Goal: Task Accomplishment & Management: Complete application form

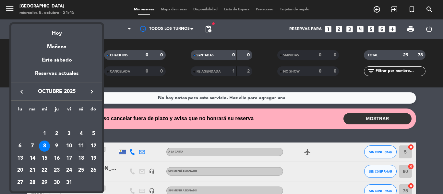
click at [80, 144] on div "11" at bounding box center [81, 146] width 11 height 11
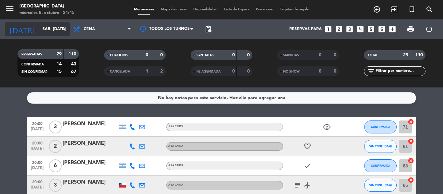
click at [39, 34] on input "sáb. [DATE]" at bounding box center [66, 29] width 55 height 11
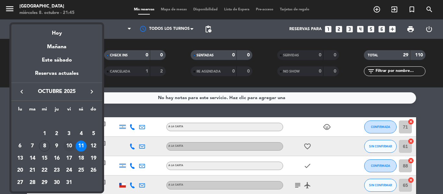
click at [67, 146] on div "10" at bounding box center [69, 146] width 11 height 11
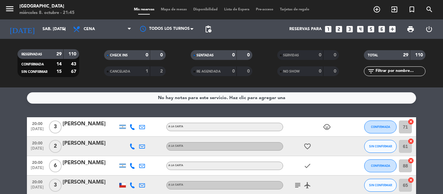
type input "vie. [DATE]"
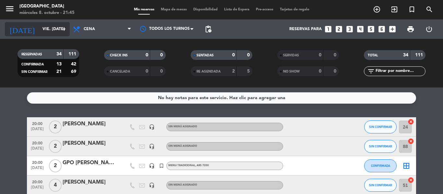
click at [46, 28] on input "vie. [DATE]" at bounding box center [66, 29] width 55 height 11
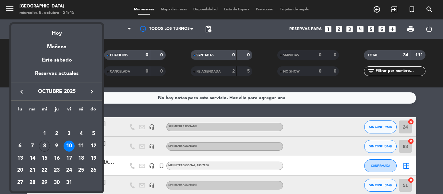
click at [127, 112] on div at bounding box center [221, 97] width 443 height 194
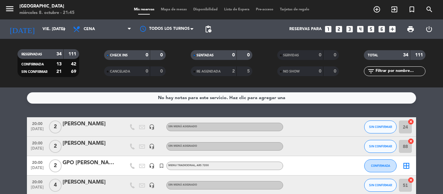
click at [261, 70] on filter-checkbox "RE AGENDADA 2 5" at bounding box center [221, 72] width 87 height 10
click at [267, 73] on filter-checkbox "NO SHOW 0 0" at bounding box center [308, 72] width 87 height 10
click at [63, 82] on div "RESERVADAS 34 111 CONFIRMADA 13 42 SIN CONFIRMAR 21 69 CHECK INS 0 0 CANCELADA …" at bounding box center [221, 63] width 443 height 49
click at [348, 71] on filter-checkbox "NO SHOW 0 0" at bounding box center [308, 72] width 87 height 10
click at [340, 31] on icon "looks_two" at bounding box center [339, 29] width 8 height 8
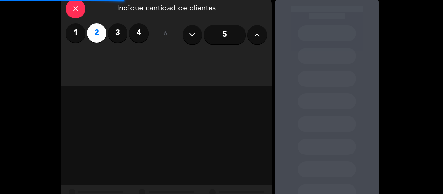
scroll to position [57, 0]
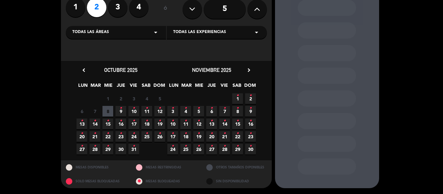
click at [135, 110] on span "10 •" at bounding box center [134, 111] width 11 height 11
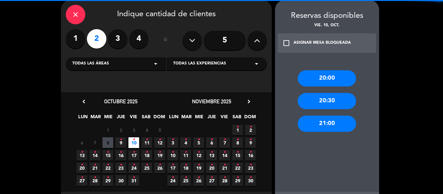
click at [322, 80] on div "20:00" at bounding box center [327, 78] width 58 height 16
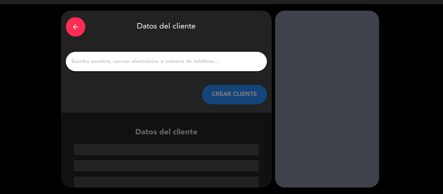
scroll to position [15, 0]
click at [103, 59] on input "1" at bounding box center [166, 61] width 191 height 9
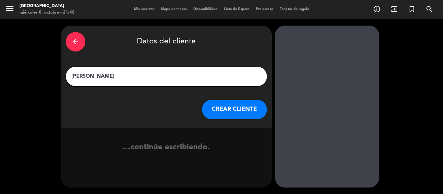
type input "[PERSON_NAME]"
click at [235, 104] on button "CREAR CLIENTE" at bounding box center [234, 109] width 65 height 19
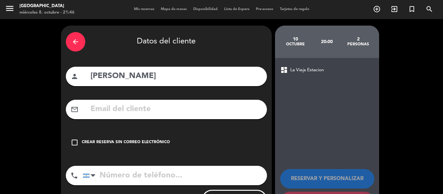
click at [154, 139] on div "check_box_outline_blank Crear reserva sin correo electrónico" at bounding box center [166, 142] width 201 height 19
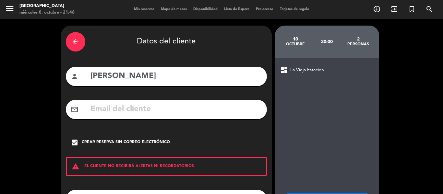
scroll to position [56, 0]
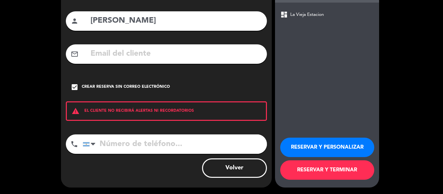
click at [331, 179] on button "RESERVAR Y TERMINAR" at bounding box center [327, 170] width 94 height 19
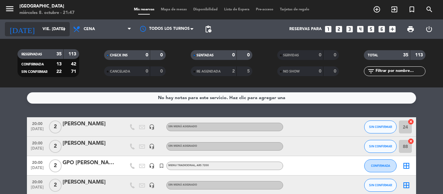
click at [39, 27] on input "vie. [DATE]" at bounding box center [66, 29] width 55 height 11
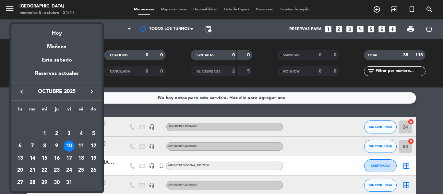
drag, startPoint x: 56, startPoint y: 146, endPoint x: 69, endPoint y: 144, distance: 12.5
click at [56, 146] on div "9" at bounding box center [56, 146] width 11 height 11
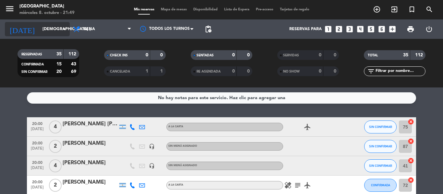
click at [39, 27] on input "[DEMOGRAPHIC_DATA] [DATE]" at bounding box center [66, 29] width 55 height 11
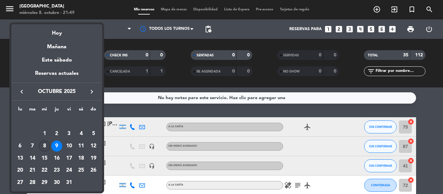
click at [41, 146] on div "8" at bounding box center [44, 146] width 11 height 11
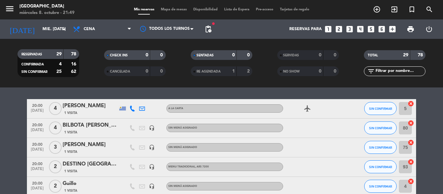
scroll to position [32, 0]
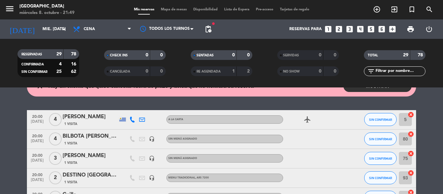
click at [34, 20] on div "[DATE] mié. [DATE] arrow_drop_down" at bounding box center [37, 28] width 65 height 19
click at [42, 34] on input "mié. [DATE]" at bounding box center [66, 29] width 55 height 11
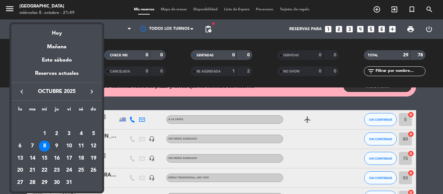
click at [57, 149] on div "9" at bounding box center [56, 146] width 11 height 11
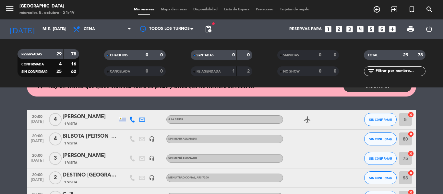
type input "[DEMOGRAPHIC_DATA] [DATE]"
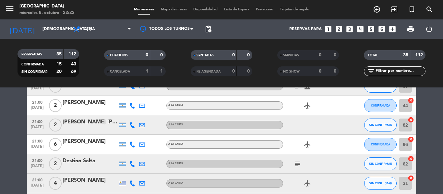
scroll to position [364, 0]
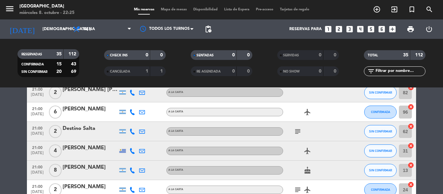
click at [361, 28] on icon "looks_4" at bounding box center [360, 29] width 8 height 8
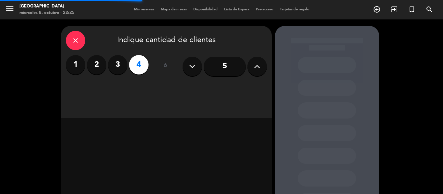
scroll to position [32, 0]
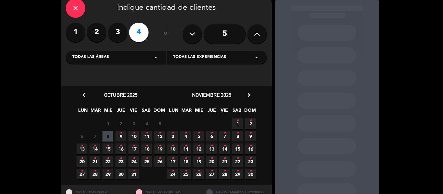
click at [122, 135] on span "9 •" at bounding box center [121, 136] width 11 height 11
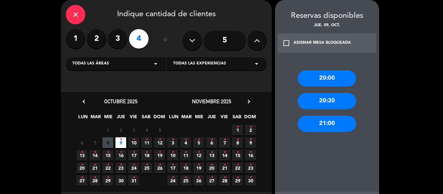
click at [328, 77] on div "20:00" at bounding box center [327, 78] width 58 height 16
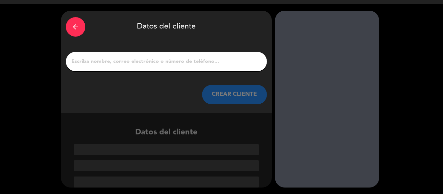
click at [142, 61] on input "1" at bounding box center [166, 61] width 191 height 9
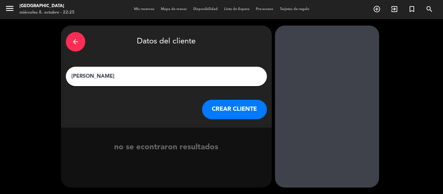
type input "[PERSON_NAME]"
click at [218, 105] on button "CREAR CLIENTE" at bounding box center [234, 109] width 65 height 19
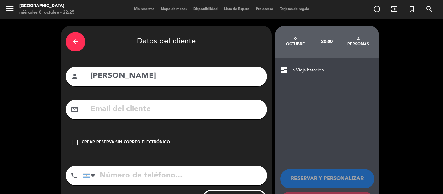
click at [134, 131] on div "arrow_back Datos del cliente person [PERSON_NAME] mail_outline check_box_outlin…" at bounding box center [166, 123] width 211 height 194
click at [140, 146] on div "check_box_outline_blank Crear reserva sin correo electrónico" at bounding box center [166, 142] width 201 height 19
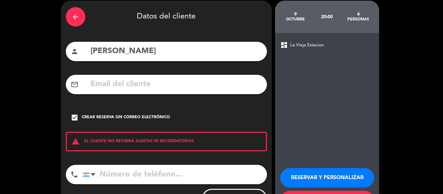
scroll to position [56, 0]
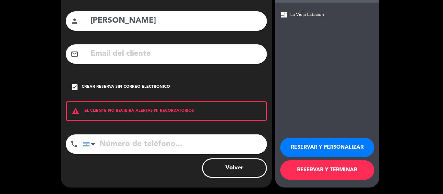
click at [304, 170] on button "RESERVAR Y TERMINAR" at bounding box center [327, 170] width 94 height 19
